Goal: Navigation & Orientation: Find specific page/section

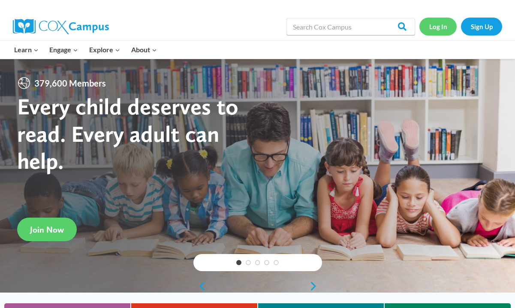
click at [445, 26] on link "Log In" at bounding box center [437, 27] width 37 height 18
click at [435, 28] on link "Log In" at bounding box center [437, 27] width 37 height 18
click at [446, 23] on link "Log In" at bounding box center [437, 27] width 37 height 18
click at [441, 25] on link "Log In" at bounding box center [437, 27] width 37 height 18
click at [435, 27] on link "Log In" at bounding box center [437, 27] width 37 height 18
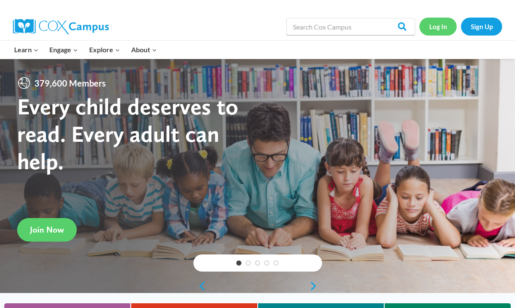
click at [435, 25] on link "Log In" at bounding box center [437, 27] width 37 height 18
click at [433, 27] on link "Log In" at bounding box center [437, 27] width 37 height 18
click at [441, 25] on link "Log In" at bounding box center [437, 27] width 37 height 18
click at [433, 27] on link "Log In" at bounding box center [437, 27] width 37 height 18
